Goal: Task Accomplishment & Management: Use online tool/utility

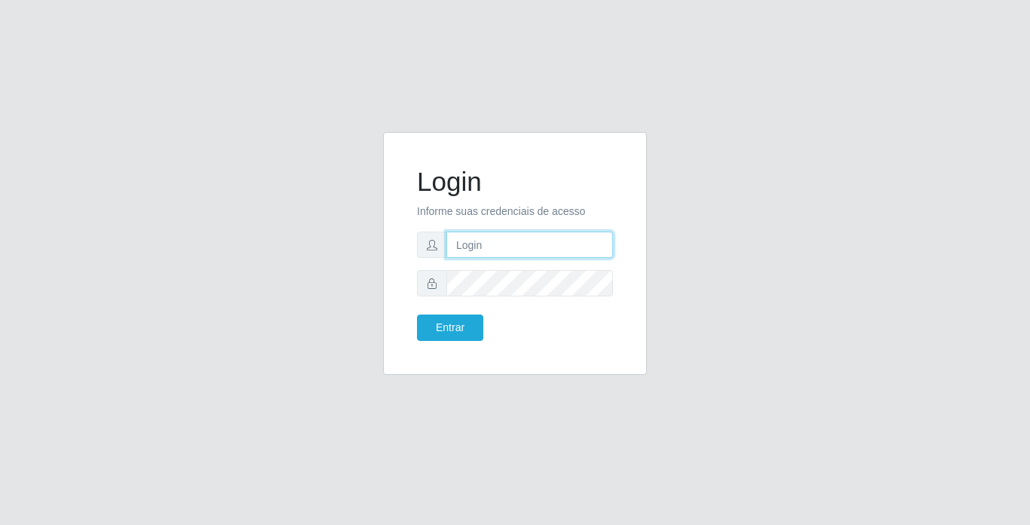
click at [556, 245] on input "text" at bounding box center [529, 245] width 167 height 26
type input "moises@bemais"
click at [417, 314] on button "Entrar" at bounding box center [450, 327] width 66 height 26
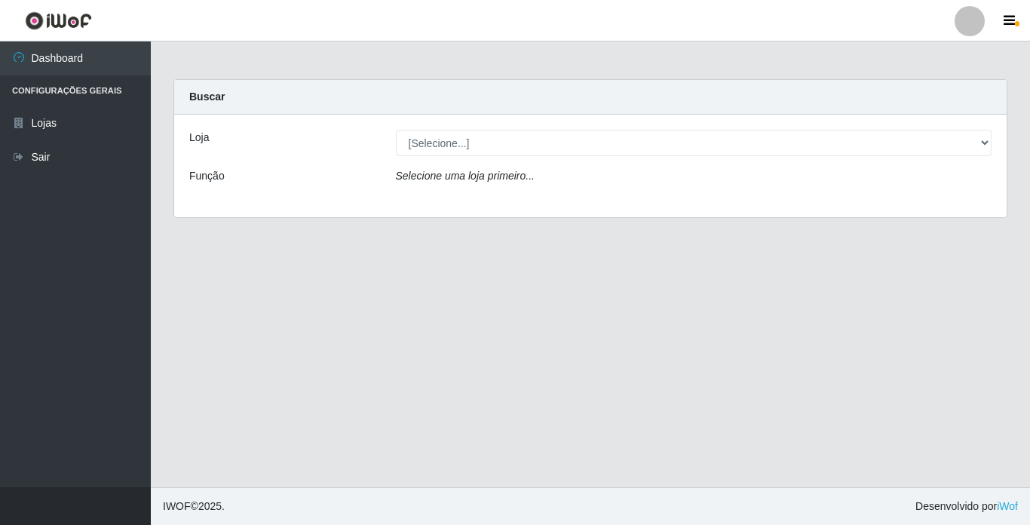
click at [580, 157] on div "Loja [Selecione...] Bemais Supermercados - Cidade Universitária Função Selecion…" at bounding box center [590, 166] width 833 height 103
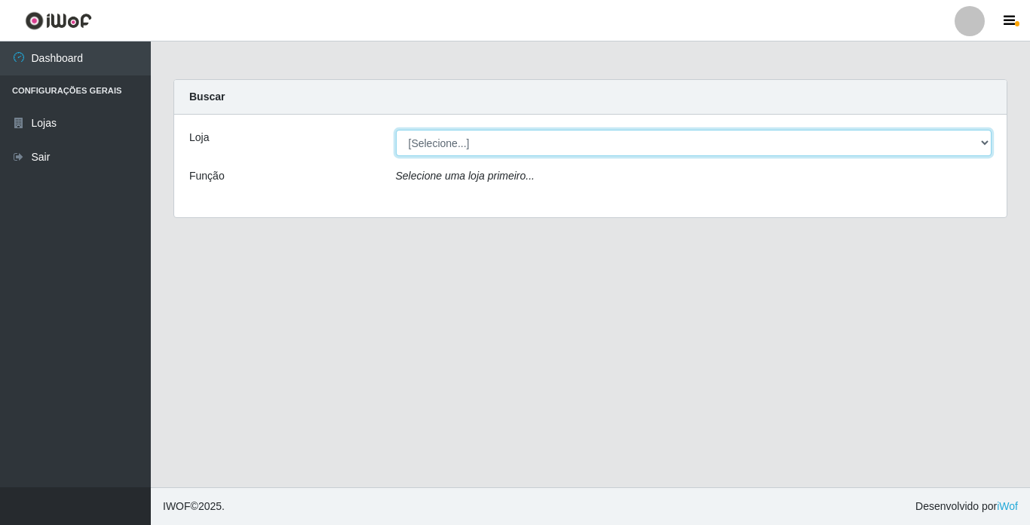
click at [590, 152] on select "[Selecione...] Bemais Supermercados - [GEOGRAPHIC_DATA]" at bounding box center [694, 143] width 597 height 26
select select "250"
click at [396, 130] on select "[Selecione...] Bemais Supermercados - [GEOGRAPHIC_DATA]" at bounding box center [694, 143] width 597 height 26
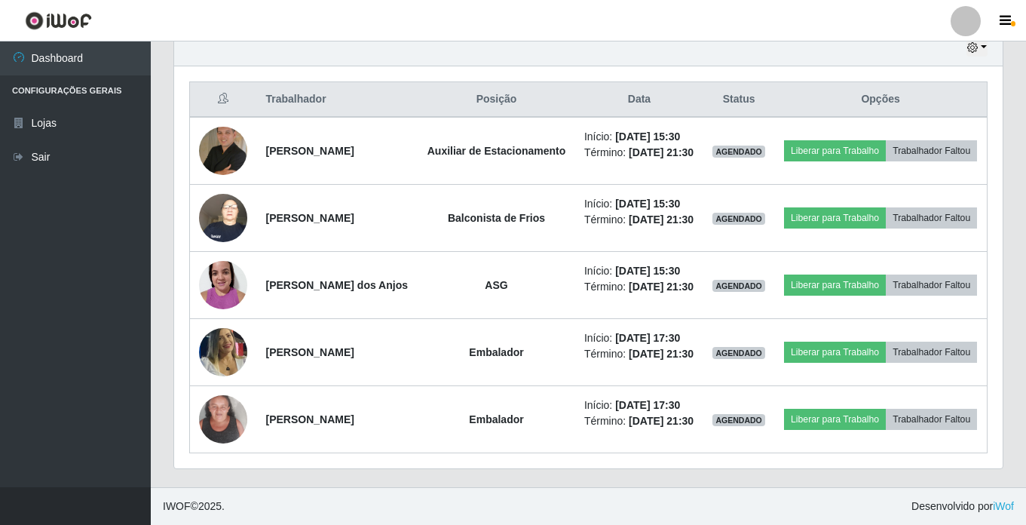
scroll to position [600, 0]
